Goal: Task Accomplishment & Management: Use online tool/utility

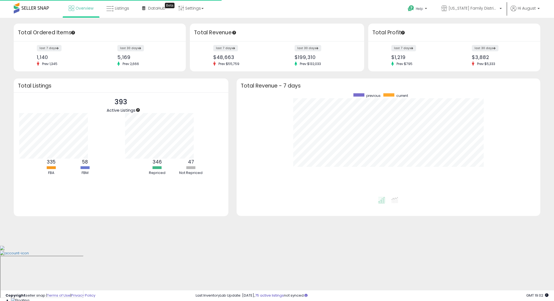
scroll to position [104, 293]
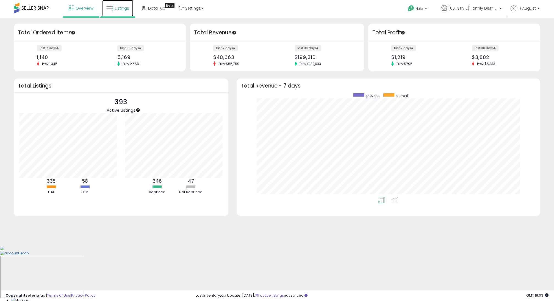
click at [117, 9] on span "Listings" at bounding box center [122, 7] width 14 height 5
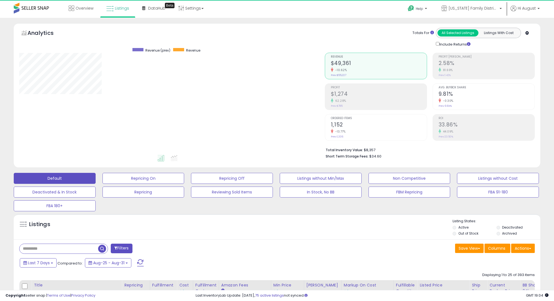
scroll to position [113, 305]
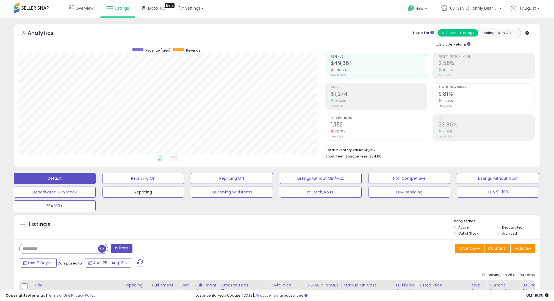
click at [160, 194] on button "Repricing" at bounding box center [143, 192] width 82 height 11
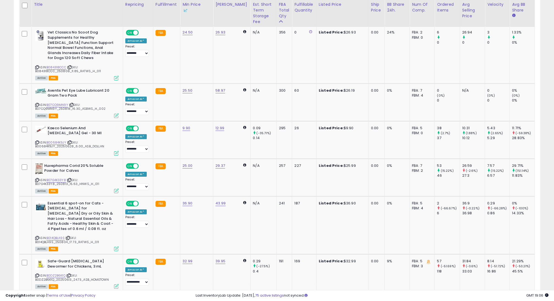
scroll to position [668, 0]
click at [56, 235] on link "B014QBLA9S" at bounding box center [55, 237] width 18 height 5
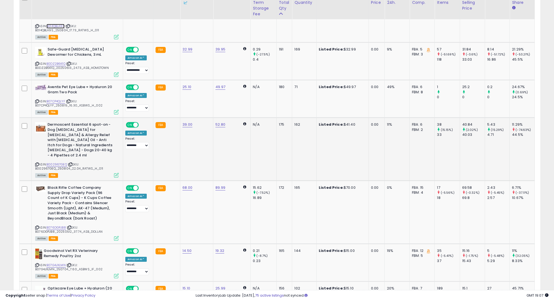
scroll to position [887, 0]
